Goal: Transaction & Acquisition: Purchase product/service

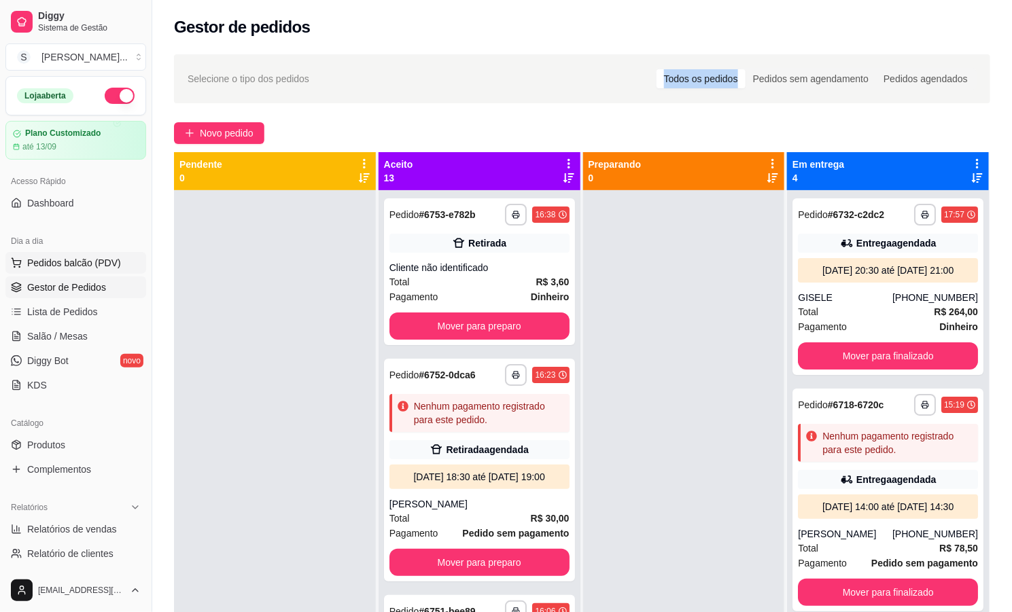
click at [90, 260] on span "Pedidos balcão (PDV)" at bounding box center [74, 263] width 94 height 14
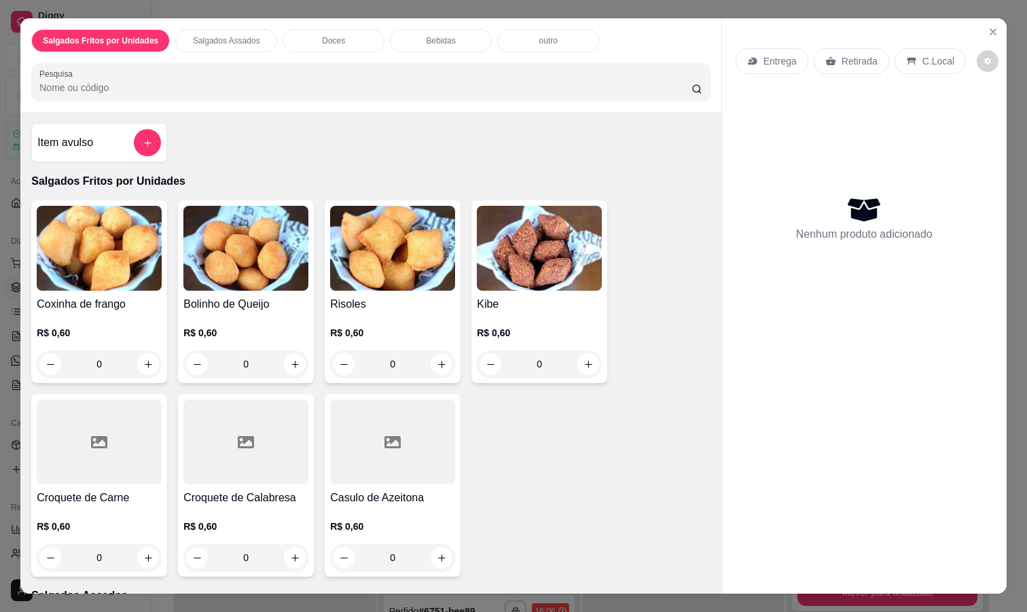
click at [112, 359] on input "0" at bounding box center [99, 364] width 76 height 27
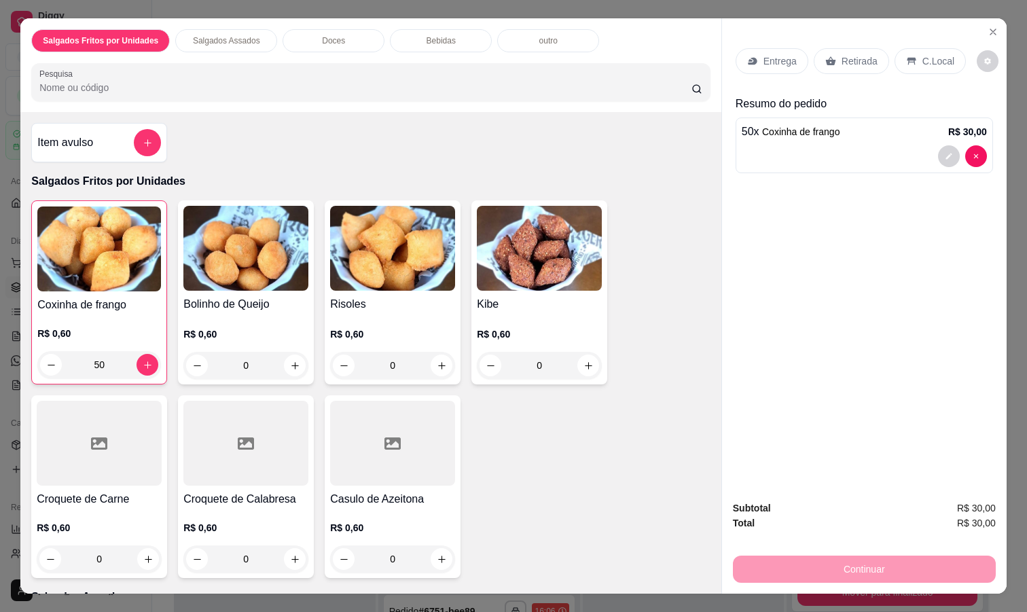
type input "50"
click at [559, 471] on div "Coxinha de frango R$ 0,60 50 Bolinho de Queijo R$ 0,60 0 Risoles R$ 0,60 0 Kibe…" at bounding box center [370, 389] width 679 height 378
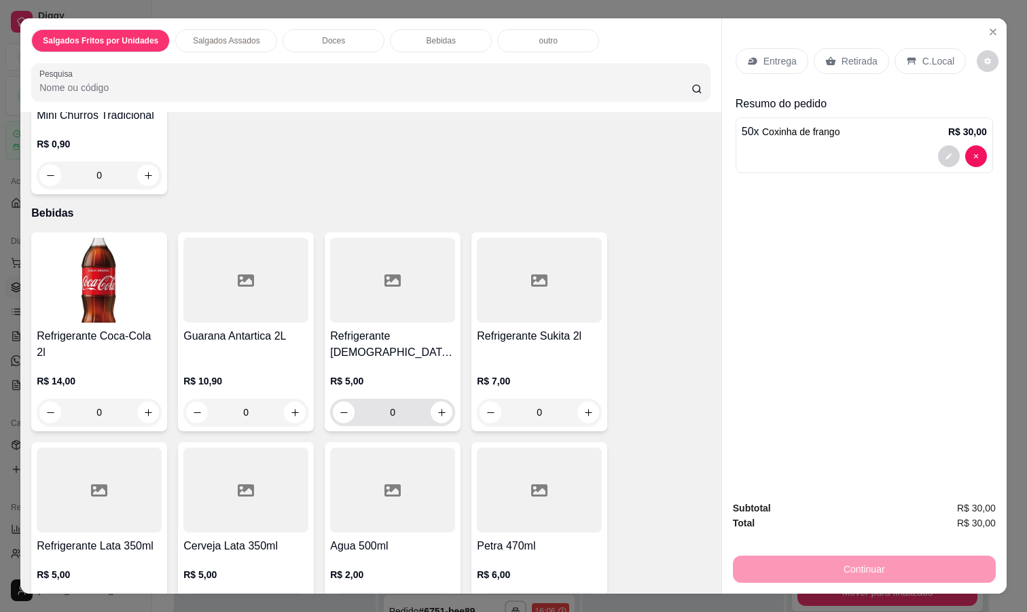
scroll to position [1121, 0]
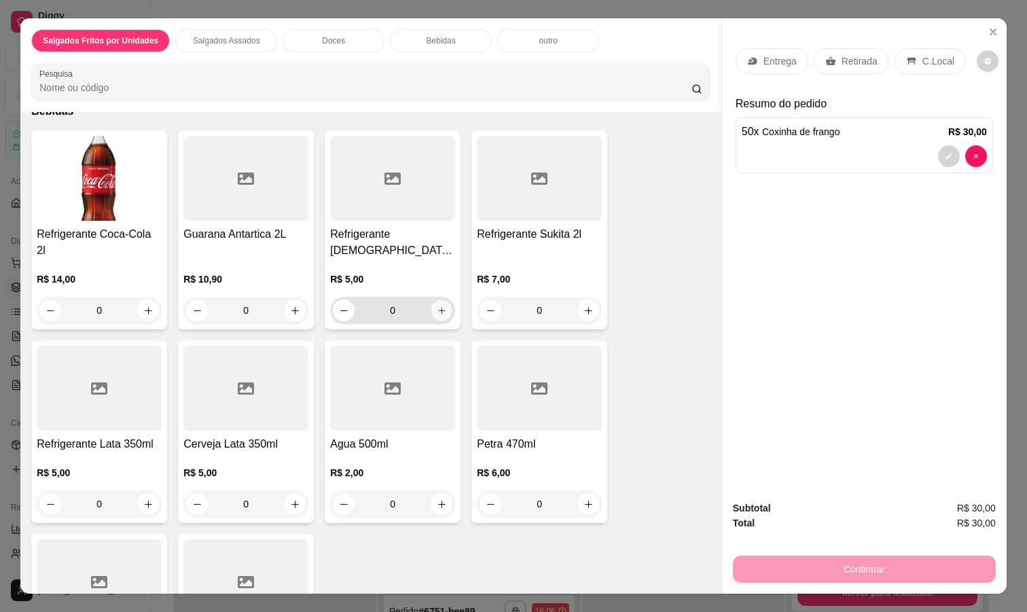
click at [437, 306] on icon "increase-product-quantity" at bounding box center [442, 311] width 10 height 10
type input "1"
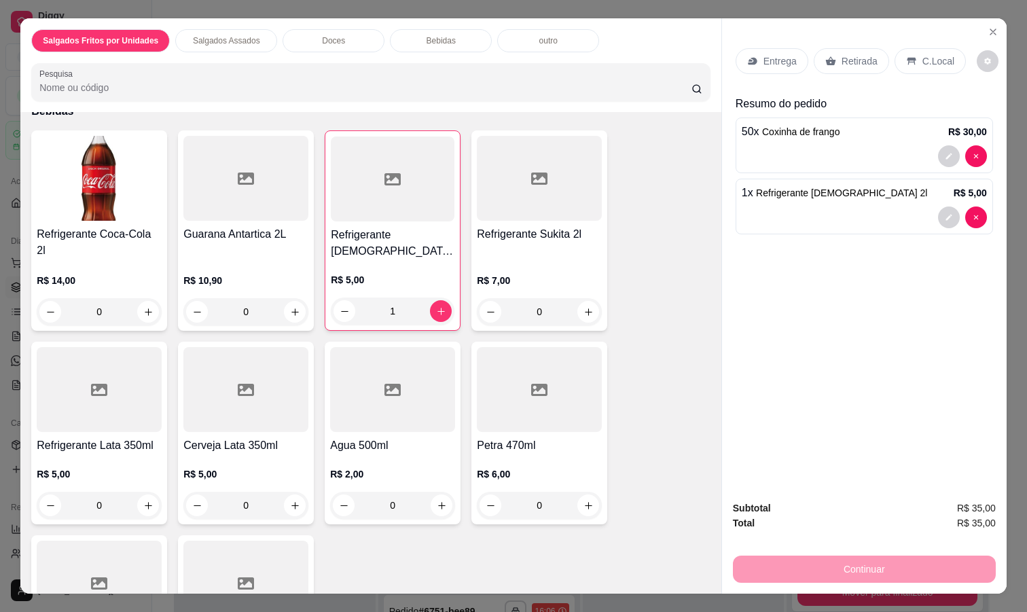
click at [883, 435] on div "Entrega Retirada C.Local Resumo do pedido 50 x Coxinha de frango R$ 30,00 1 x R…" at bounding box center [864, 253] width 285 height 471
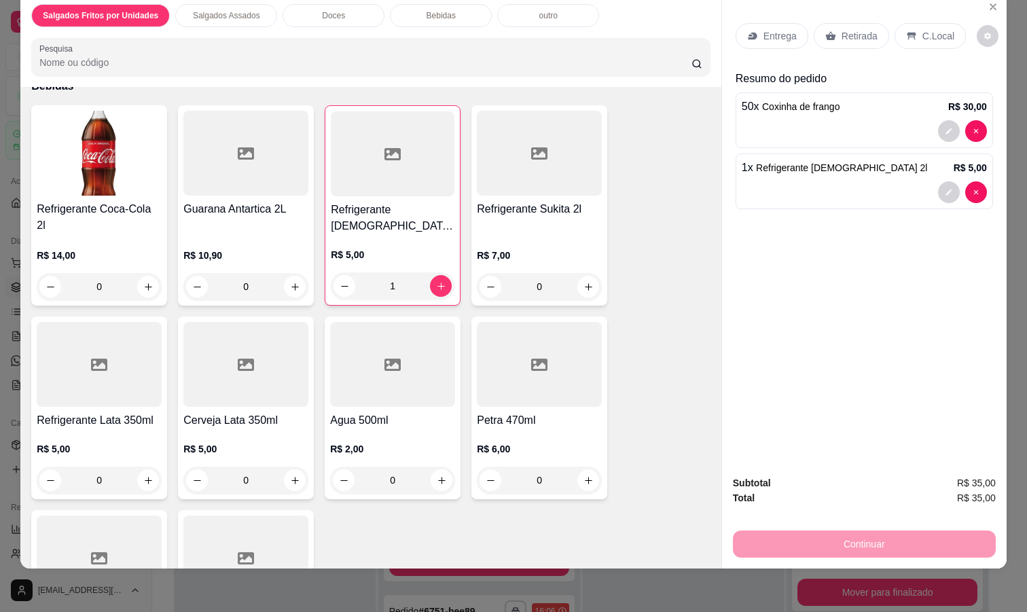
scroll to position [0, 0]
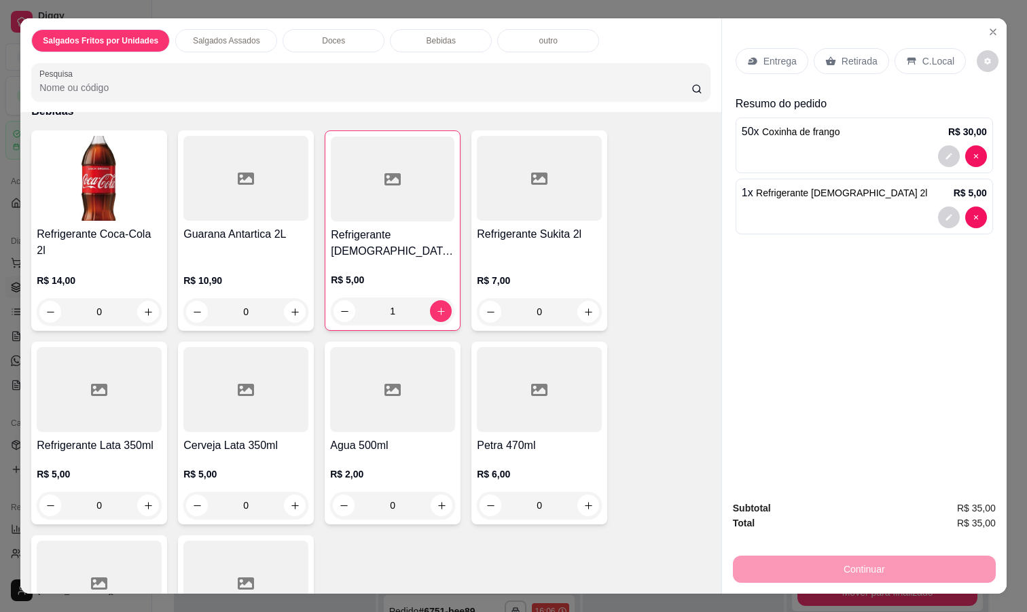
drag, startPoint x: 916, startPoint y: 48, endPoint x: 922, endPoint y: 52, distance: 7.3
click at [923, 54] on p "C.Local" at bounding box center [939, 61] width 32 height 14
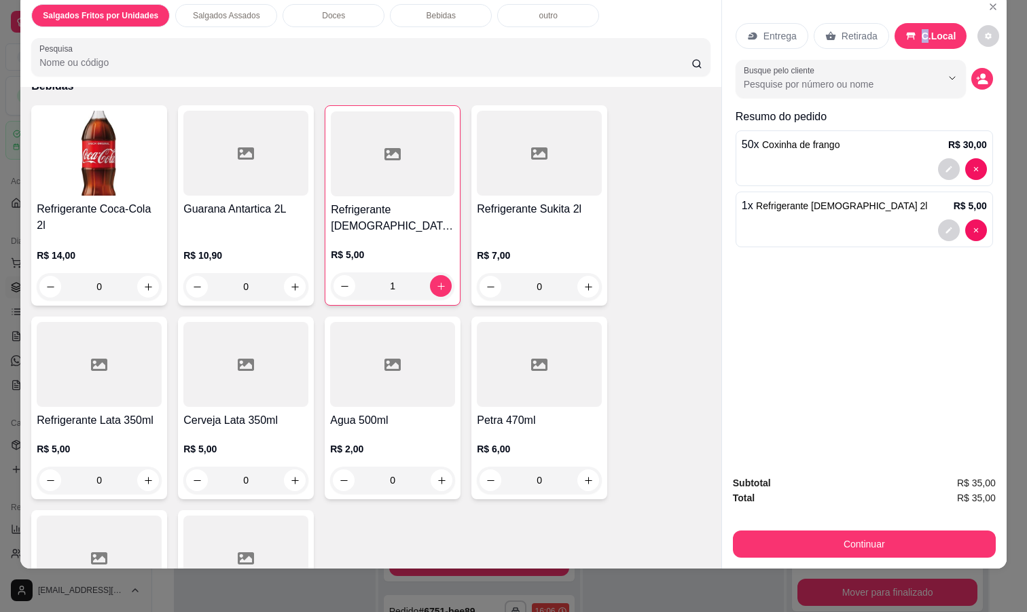
scroll to position [33, 0]
click at [895, 531] on button "Continuar" at bounding box center [864, 544] width 263 height 27
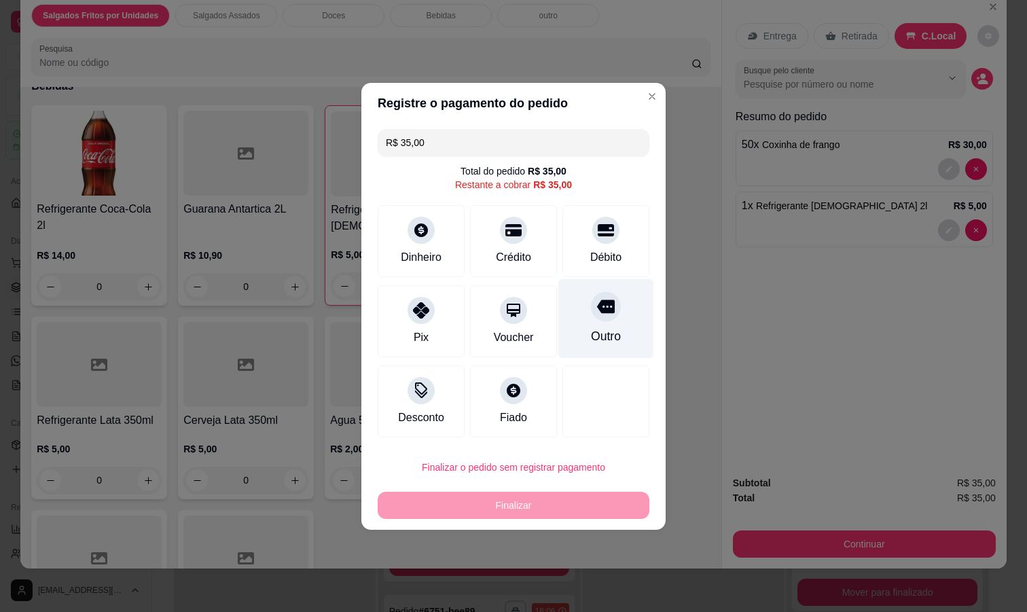
click at [616, 314] on div "Outro" at bounding box center [606, 318] width 96 height 79
type input "R$ 0,00"
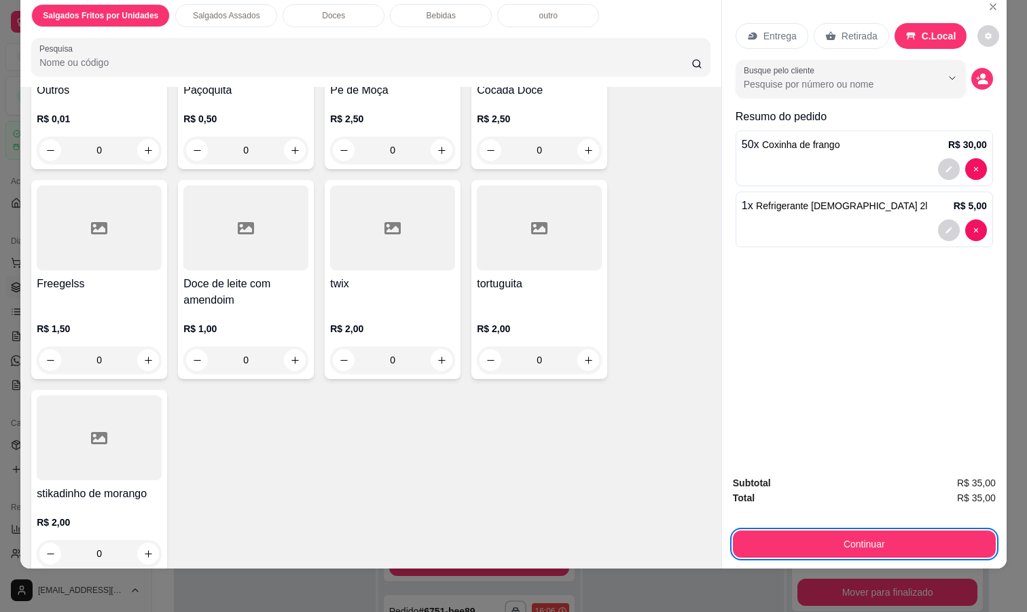
scroll to position [1764, 0]
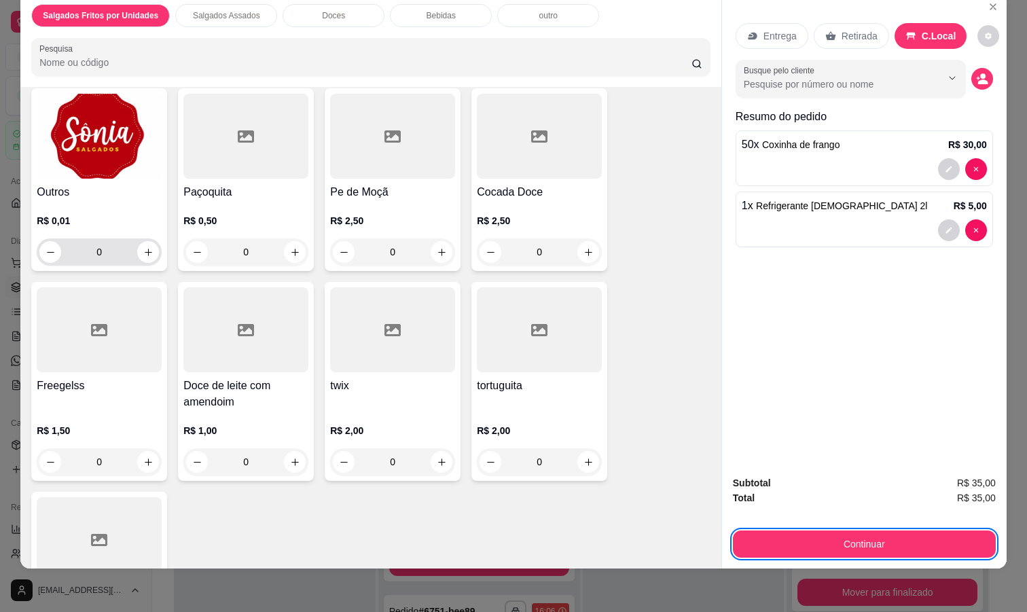
click at [108, 238] on input "0" at bounding box center [99, 251] width 76 height 27
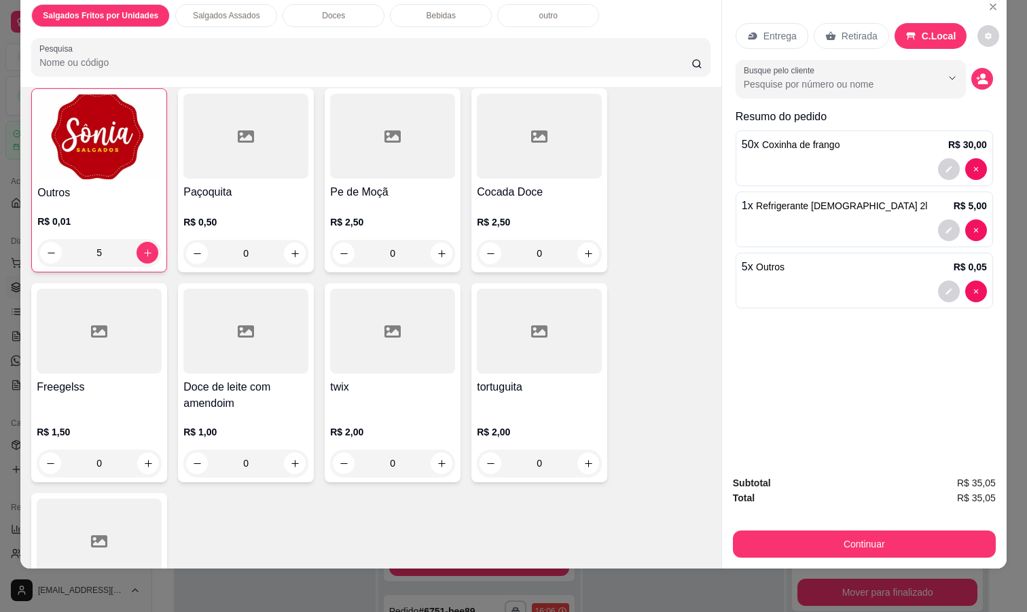
scroll to position [1765, 0]
type input "500"
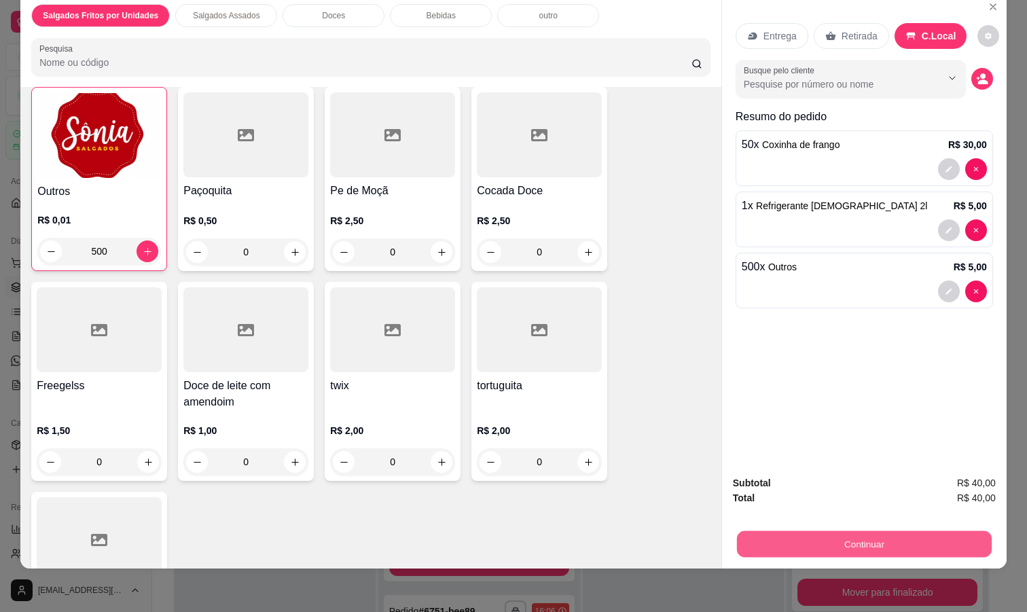
click at [876, 539] on button "Continuar" at bounding box center [864, 544] width 255 height 26
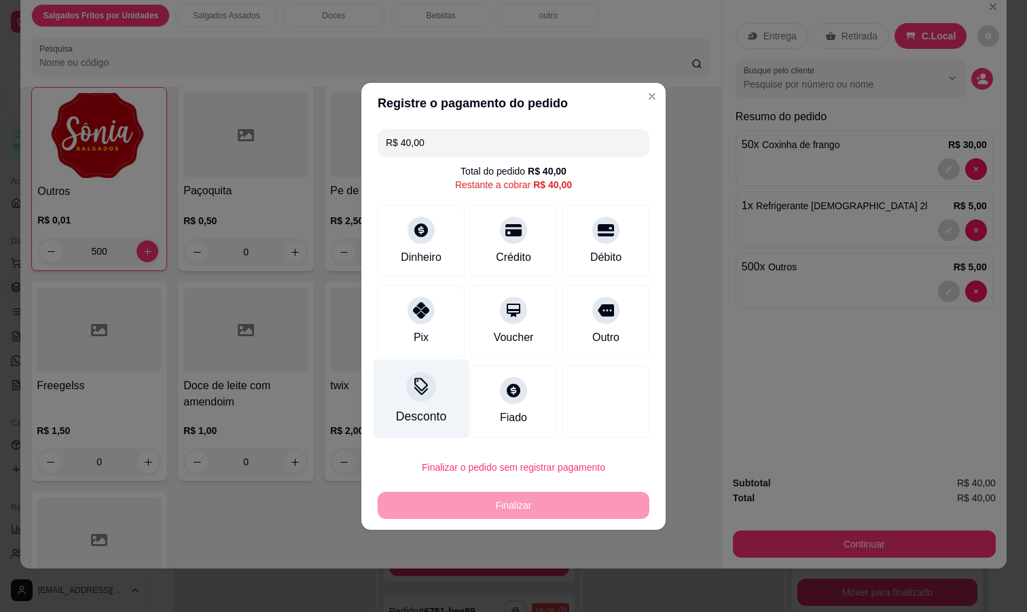
drag, startPoint x: 410, startPoint y: 328, endPoint x: 454, endPoint y: 353, distance: 50.8
click at [408, 328] on div "Pix" at bounding box center [421, 321] width 87 height 72
type input "R$ 0,00"
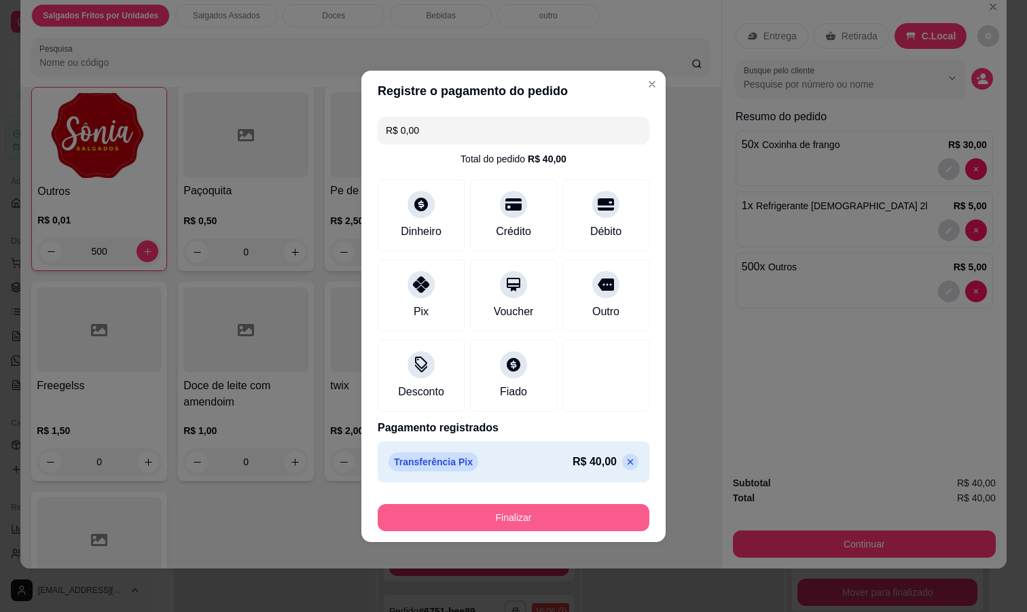
click at [539, 514] on button "Finalizar" at bounding box center [514, 517] width 272 height 27
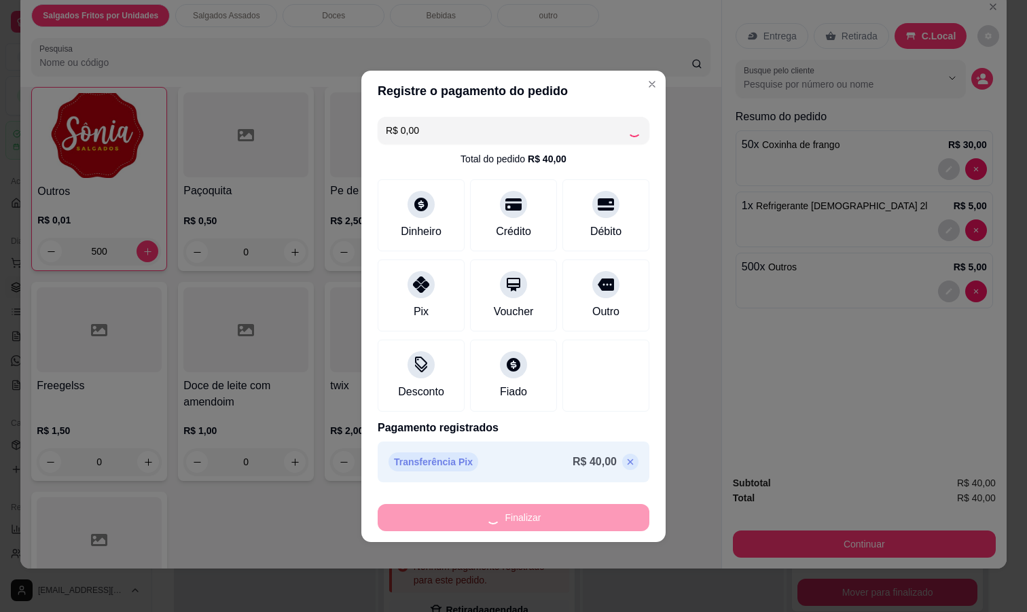
type input "0"
type input "-R$ 40,00"
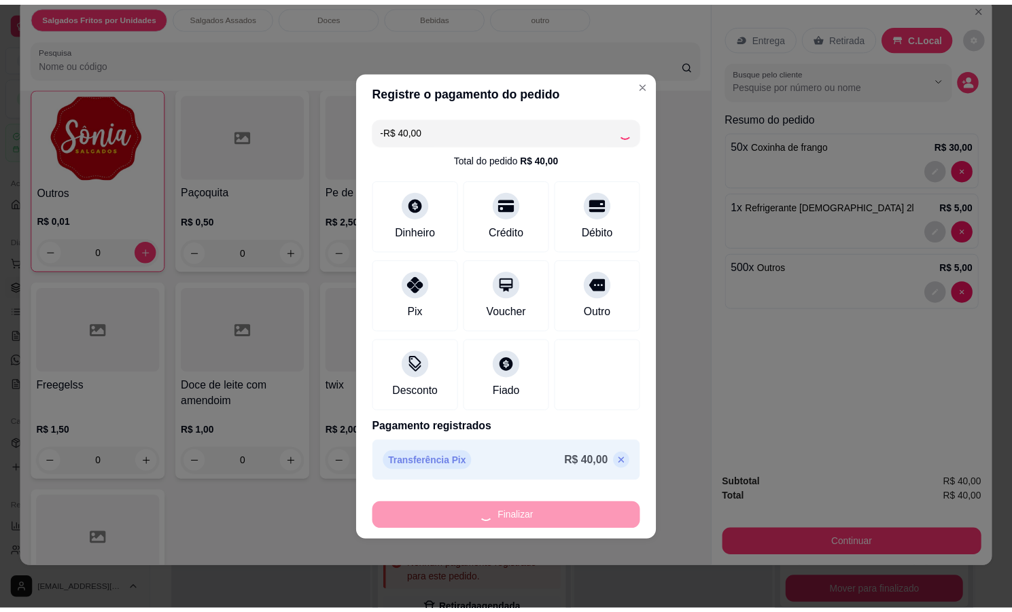
scroll to position [1760, 0]
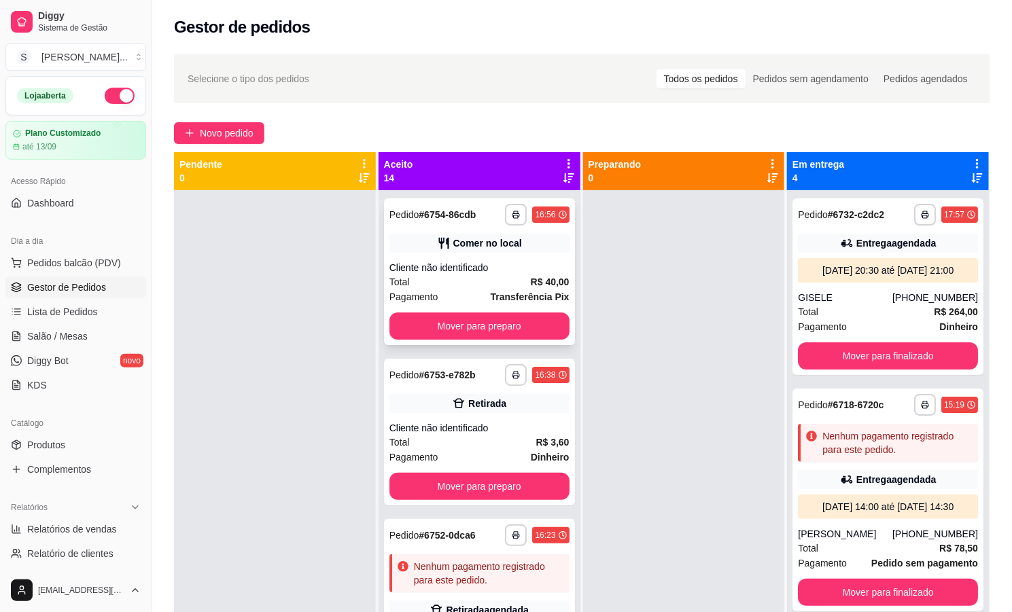
click at [520, 251] on div "Comer no local" at bounding box center [479, 243] width 180 height 19
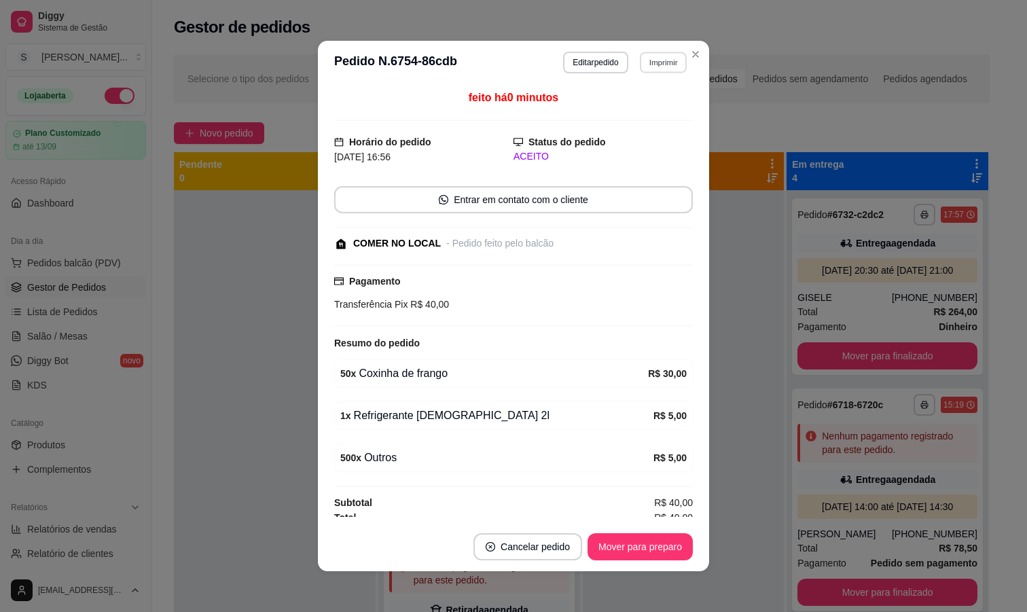
click at [662, 64] on button "Imprimir" at bounding box center [663, 62] width 47 height 21
click at [641, 118] on button "IMPRESSORA" at bounding box center [632, 111] width 99 height 22
